Goal: Information Seeking & Learning: Learn about a topic

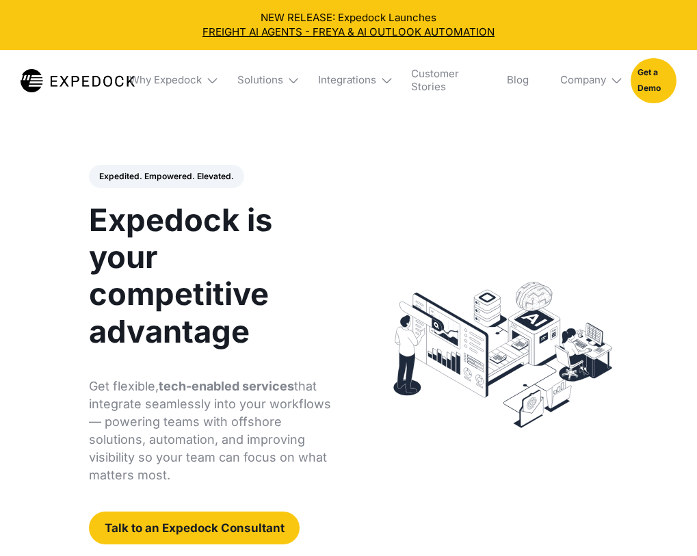
select select
click at [292, 79] on img at bounding box center [293, 80] width 13 height 13
click at [293, 84] on img at bounding box center [293, 80] width 13 height 13
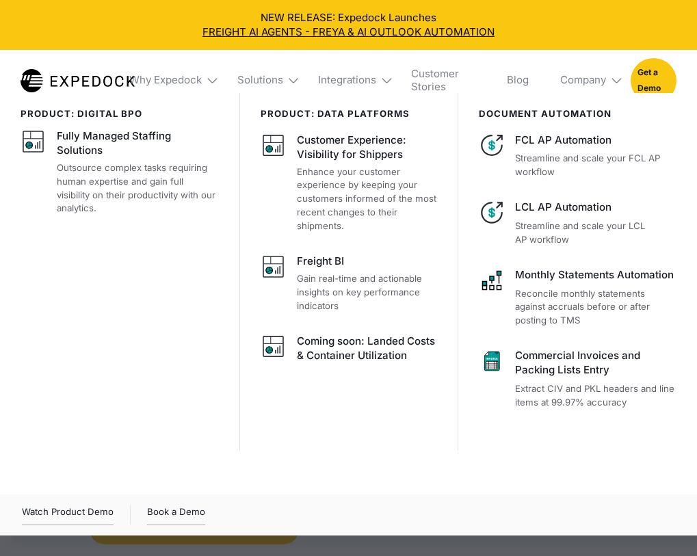
click at [368, 506] on div "Watch Product Demo Book a Demo" at bounding box center [348, 514] width 653 height 31
